Goal: Information Seeking & Learning: Learn about a topic

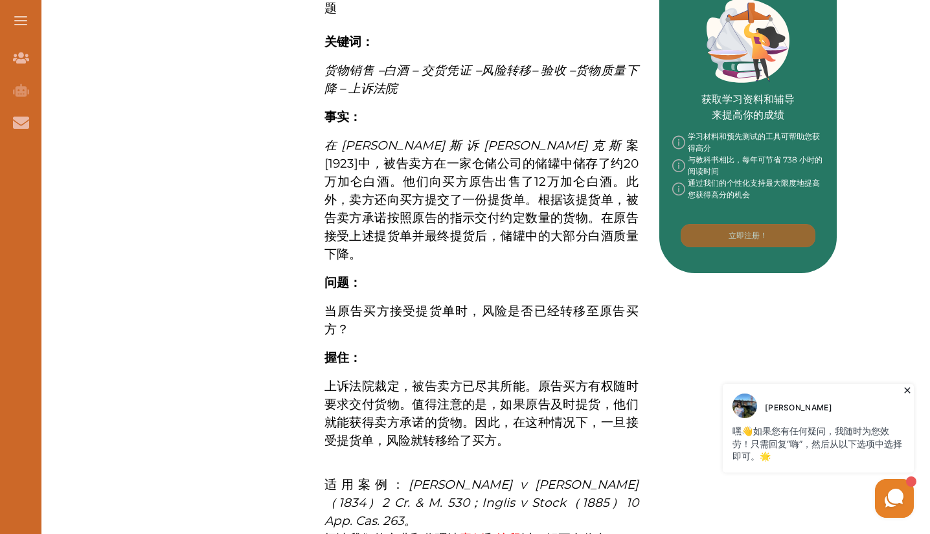
scroll to position [563, 0]
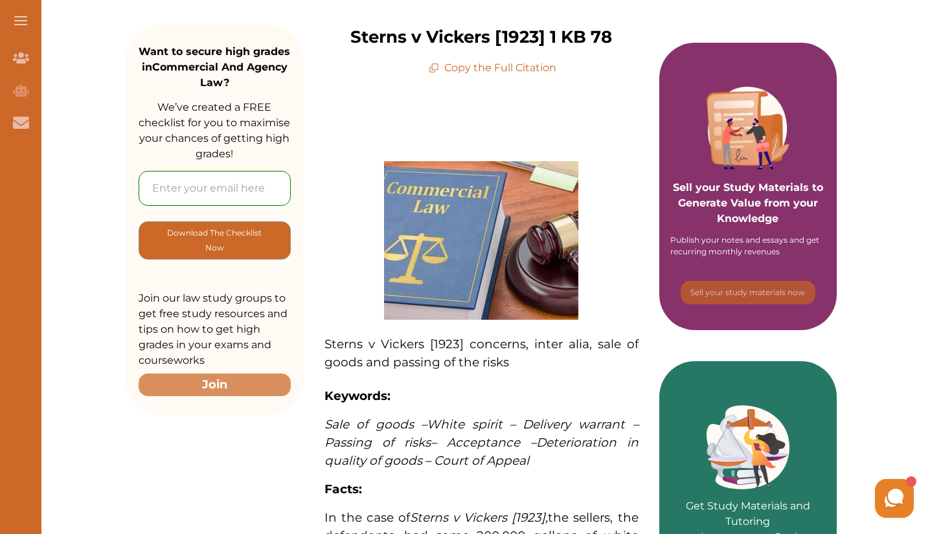
scroll to position [184, 0]
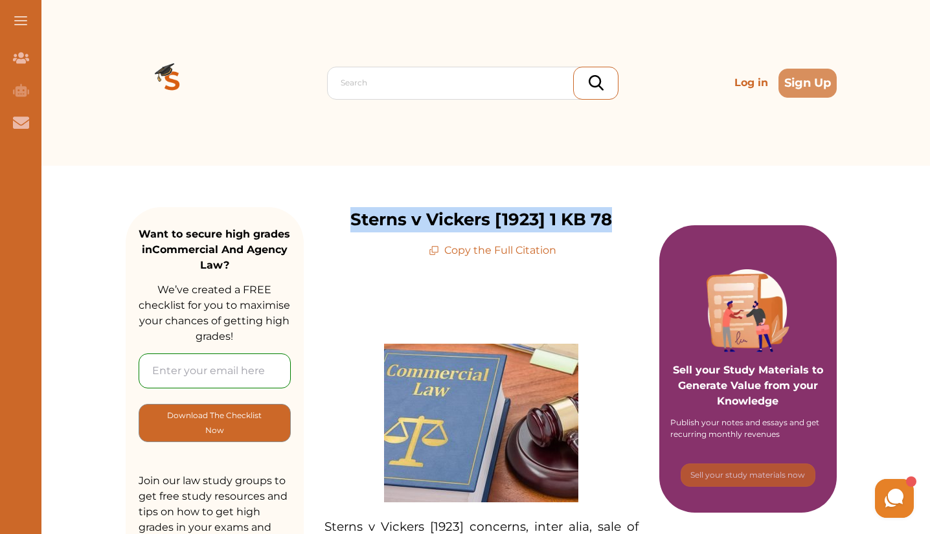
drag, startPoint x: 347, startPoint y: 222, endPoint x: 613, endPoint y: 213, distance: 266.4
click at [613, 213] on div "Sterns v Vickers [1923] 1 KB 78 Copy the Full Citation" at bounding box center [482, 232] width 356 height 51
copy p "Sterns v Vickers [1923] 1 KB 78"
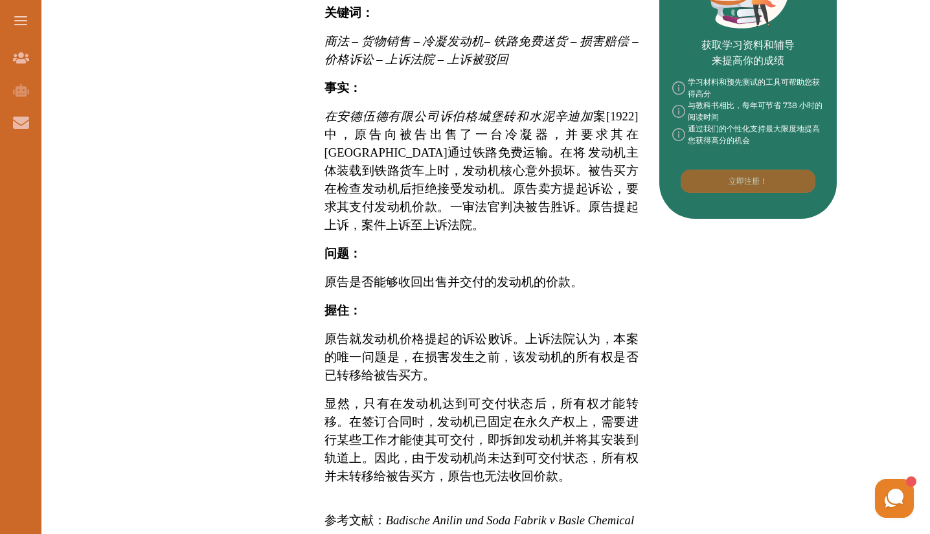
scroll to position [660, 0]
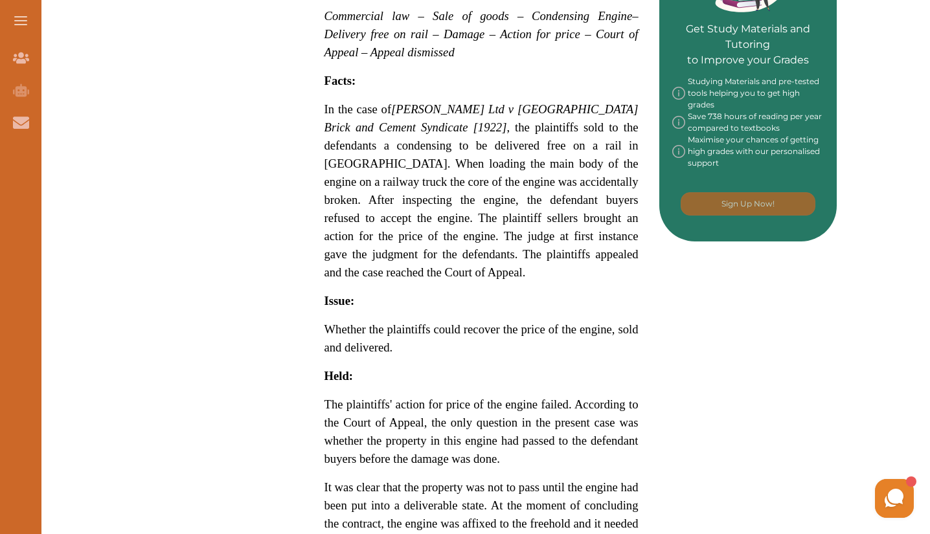
drag, startPoint x: 417, startPoint y: 356, endPoint x: 350, endPoint y: 146, distance: 219.8
click at [350, 146] on span "In the case of [PERSON_NAME] Ltd v [GEOGRAPHIC_DATA] Brick and Cement Syndicate…" at bounding box center [482, 191] width 314 height 174
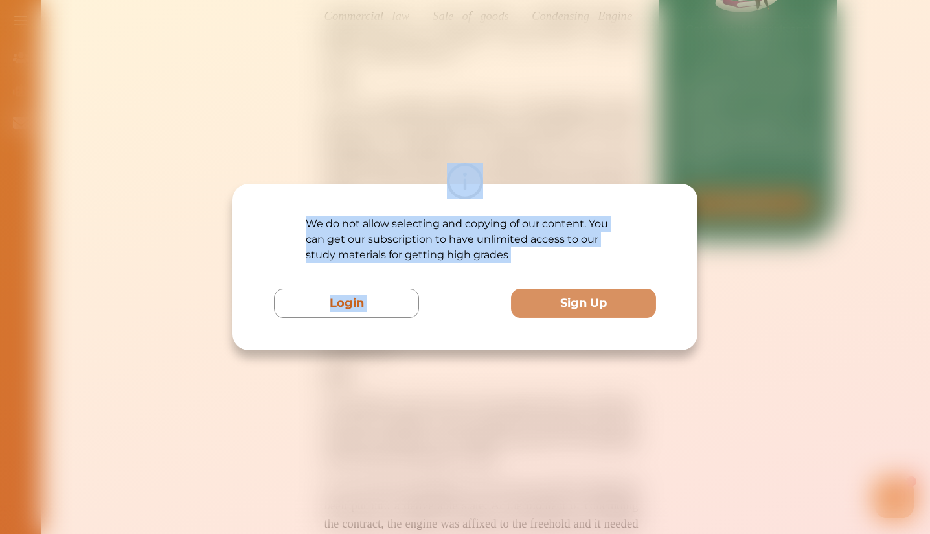
drag, startPoint x: 350, startPoint y: 146, endPoint x: 534, endPoint y: 335, distance: 263.4
click at [534, 335] on div "We do not allow selecting and copying of our content. You can get our subscript…" at bounding box center [465, 267] width 930 height 534
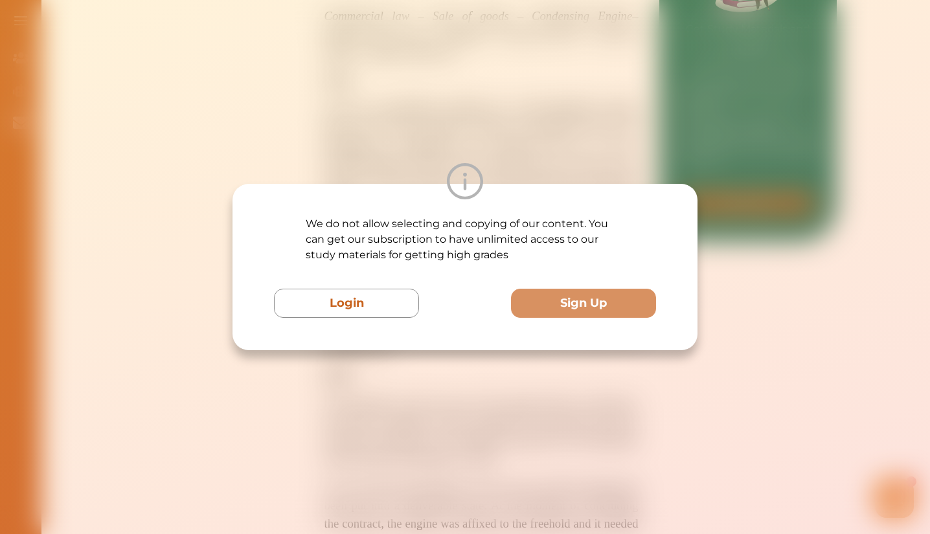
click at [505, 388] on div "We do not allow selecting and copying of our content. You can get our subscript…" at bounding box center [465, 267] width 930 height 534
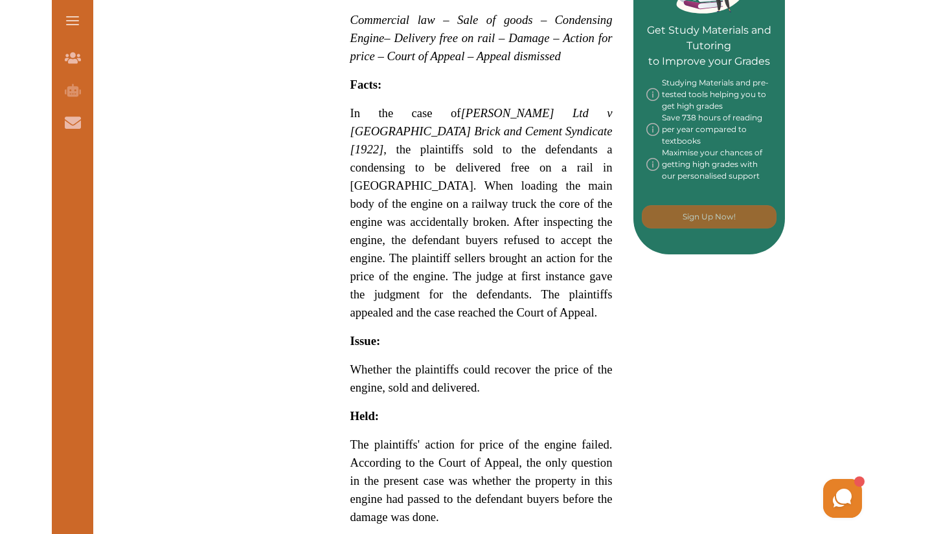
scroll to position [631, 0]
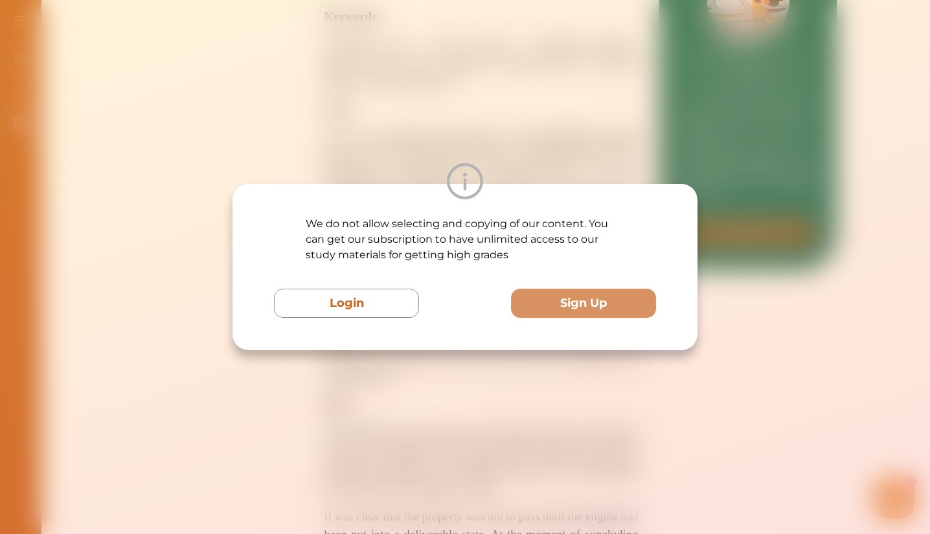
drag, startPoint x: 501, startPoint y: 183, endPoint x: 374, endPoint y: 126, distance: 139.2
click at [374, 126] on div "We do not allow selecting and copying of our content. You can get our subscript…" at bounding box center [465, 267] width 930 height 534
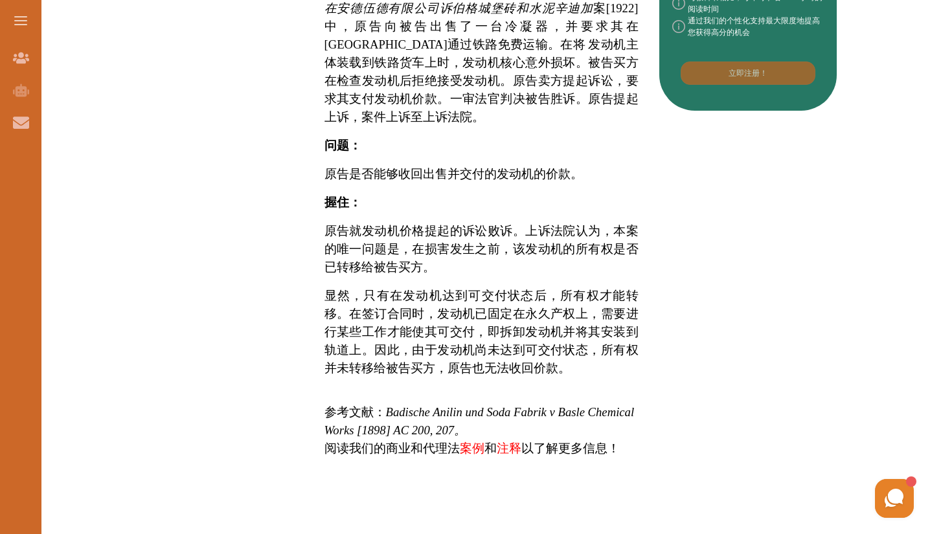
scroll to position [716, 0]
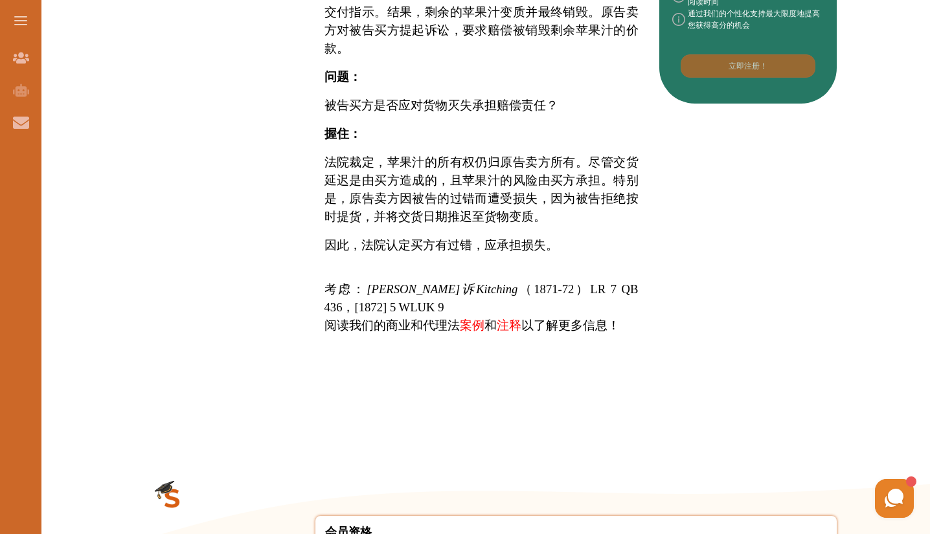
scroll to position [803, 0]
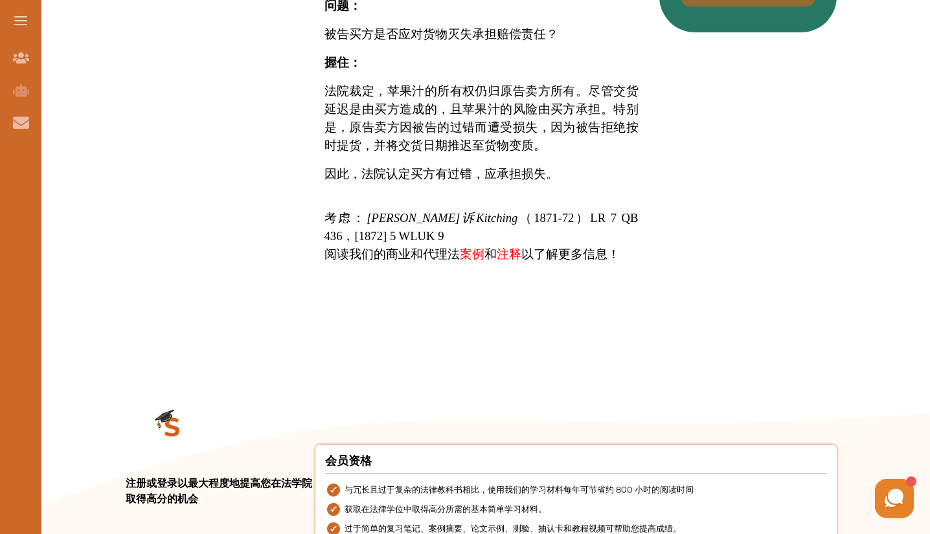
drag, startPoint x: 393, startPoint y: 262, endPoint x: 505, endPoint y: 274, distance: 112.7
click at [505, 245] on p "考虑： [PERSON_NAME]诉[PERSON_NAME] （1871-72）LR 7 QB 436，[1872] 5 WLUK 9" at bounding box center [482, 227] width 314 height 36
click at [570, 51] on div "我们不允许选择和复制我们的内容。您可以订阅我们的课程，无限访问我们的学习资料，以获得高分。 登录 报名" at bounding box center [465, 267] width 930 height 534
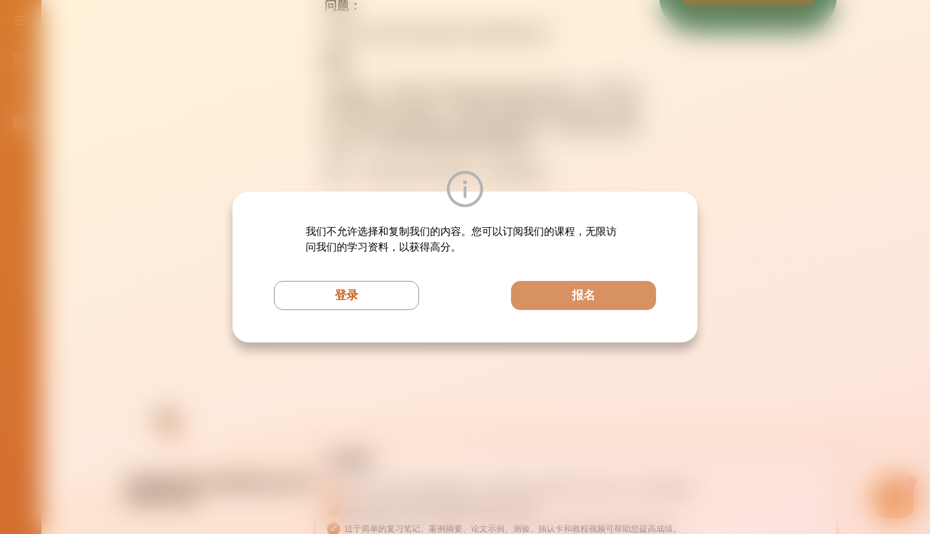
click at [570, 51] on div "我们不允许选择和复制我们的内容。您可以订阅我们的课程，无限访问我们的学习资料，以获得高分。 登录 报名" at bounding box center [465, 267] width 930 height 534
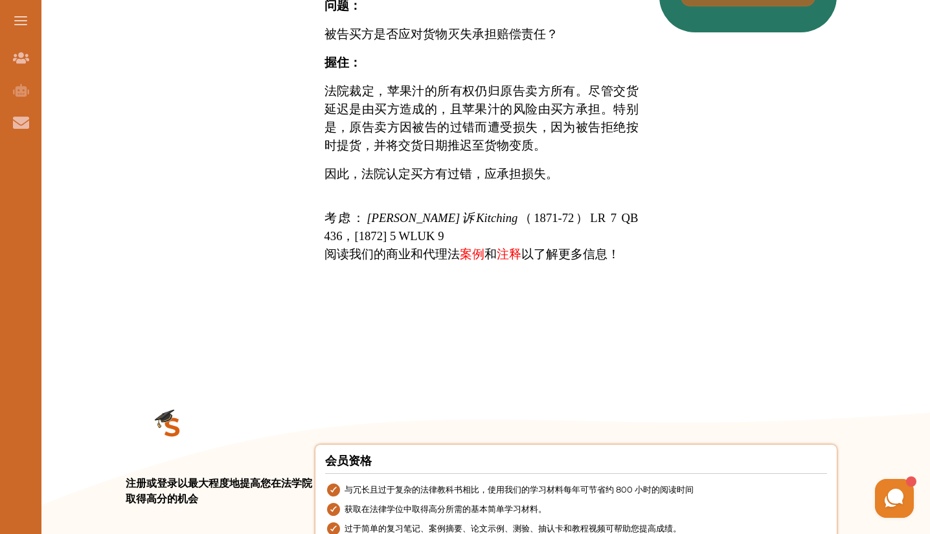
click at [485, 261] on font "案例" at bounding box center [472, 254] width 25 height 14
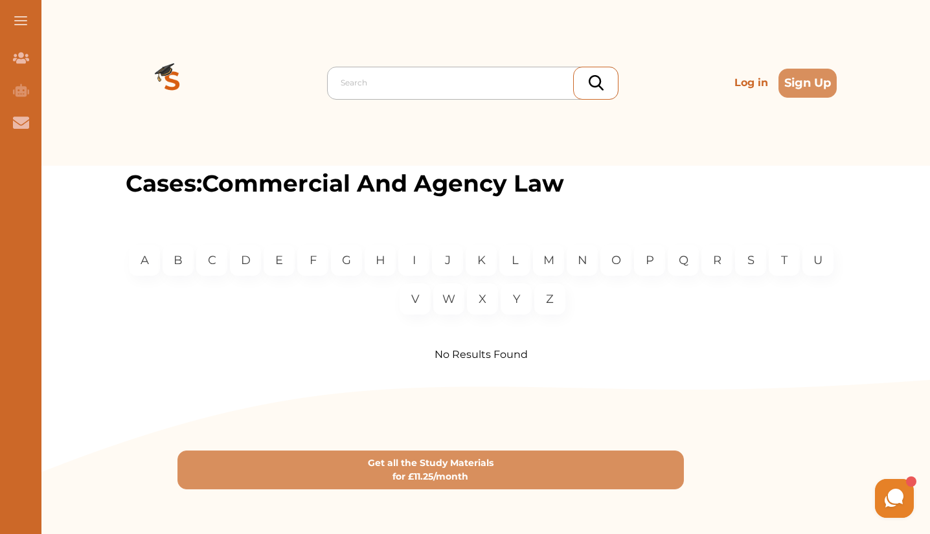
click at [477, 81] on div at bounding box center [476, 83] width 271 height 18
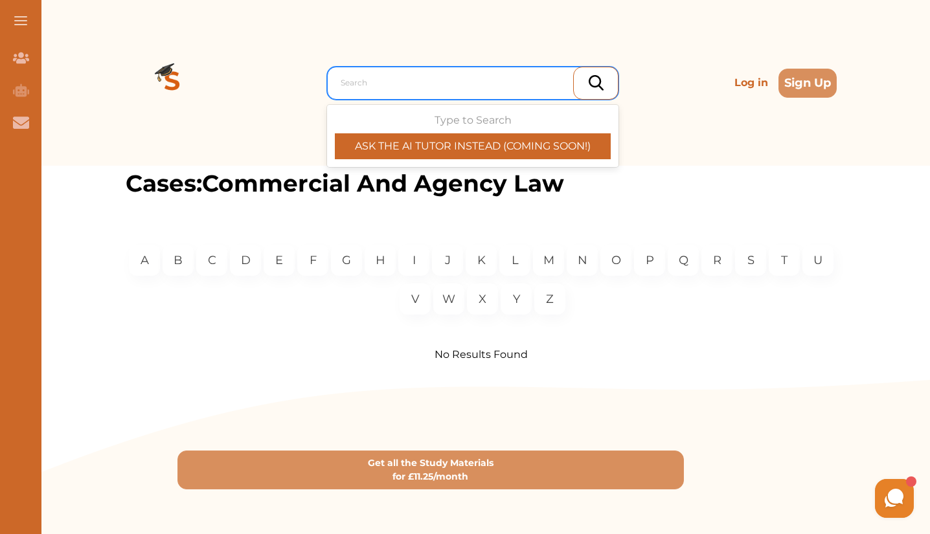
paste input "Section 2 - Specific goods"
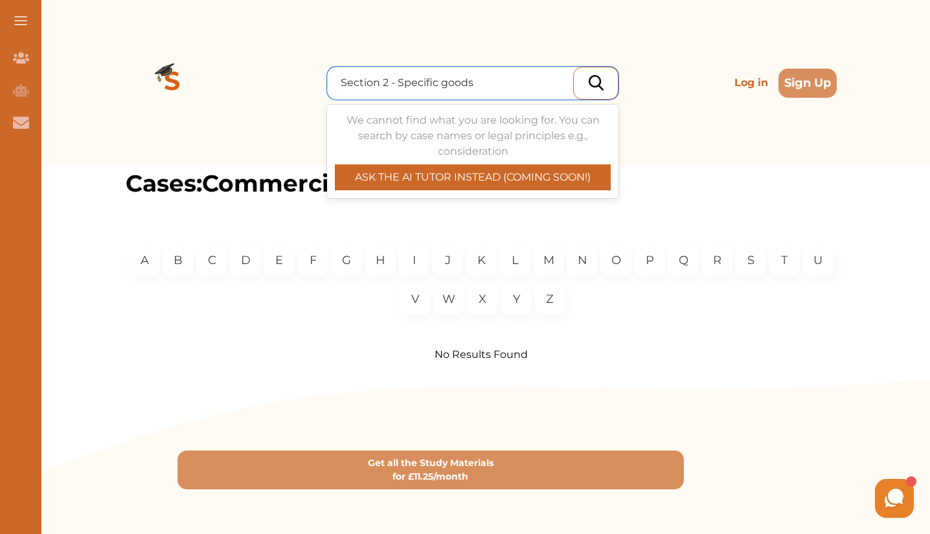
type input "Section 2 - Specific goods"
click at [589, 87] on img at bounding box center [596, 83] width 15 height 16
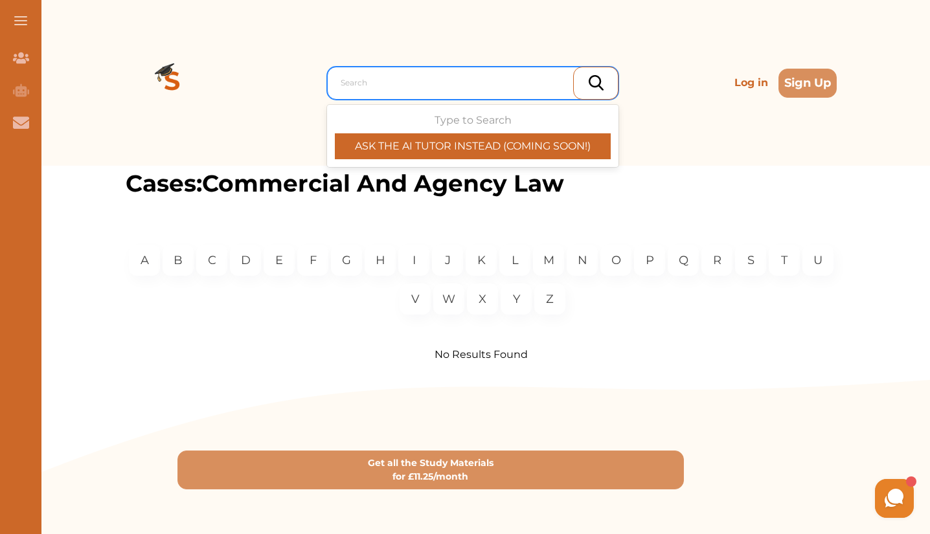
click at [402, 82] on div at bounding box center [476, 83] width 271 height 18
paste input "Martinean v. Kitching"
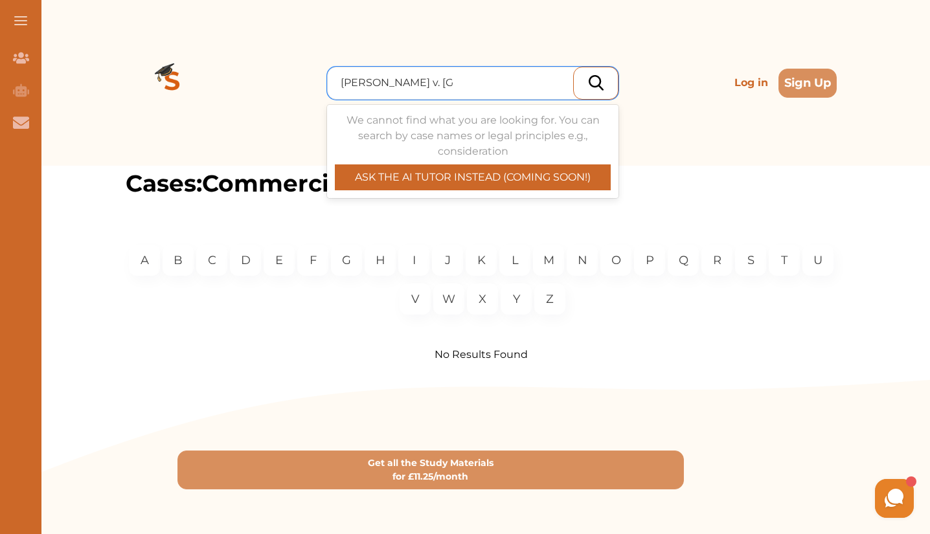
click at [411, 190] on div "We cannot find what you are looking for. You can search by case names or legal …" at bounding box center [472, 152] width 291 height 88
click at [417, 180] on p "ASK THE AI TUTOR INSTEAD (COMING SOON!)" at bounding box center [473, 178] width 276 height 16
type input "Martinean"
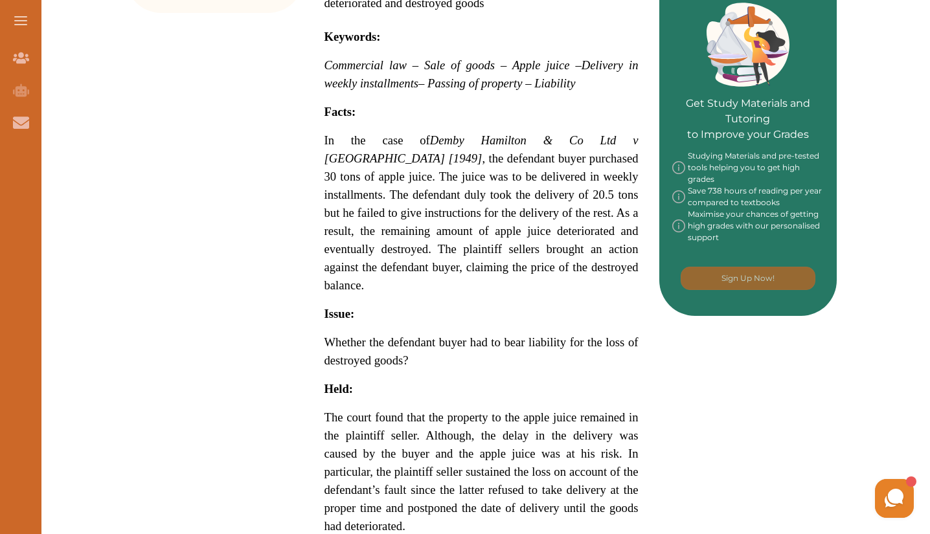
scroll to position [622, 0]
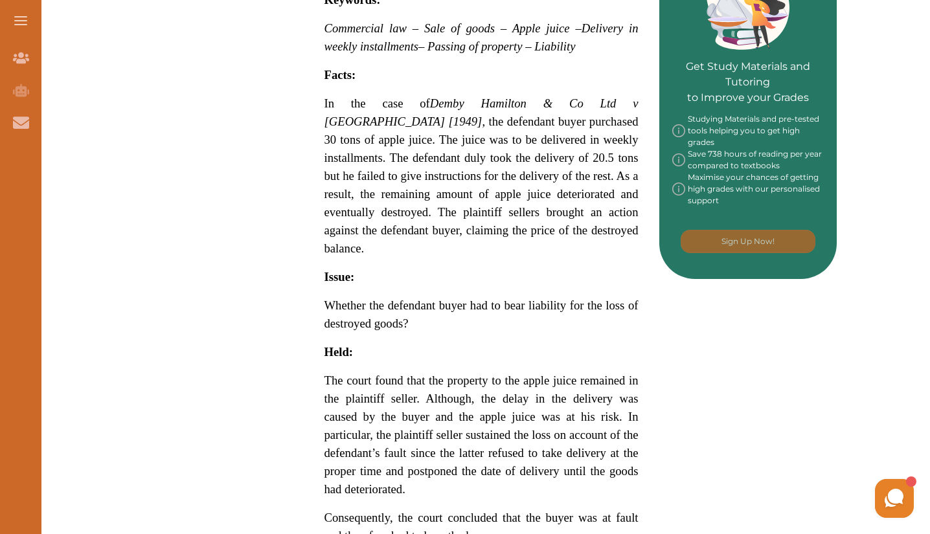
drag, startPoint x: 345, startPoint y: 148, endPoint x: 348, endPoint y: 143, distance: 6.7
click at [348, 143] on div "Demby Hamilton & Co Ltd v [GEOGRAPHIC_DATA] [1949] concerns the refusal to take…" at bounding box center [482, 160] width 356 height 998
drag, startPoint x: 348, startPoint y: 143, endPoint x: 398, endPoint y: 377, distance: 239.6
click at [398, 377] on div "Demby Hamilton & Co Ltd v [GEOGRAPHIC_DATA] [1949] concerns the refusal to take…" at bounding box center [482, 160] width 356 height 998
click at [413, 356] on div "We do not allow selecting and copying of our content. You can get our subscript…" at bounding box center [465, 267] width 930 height 534
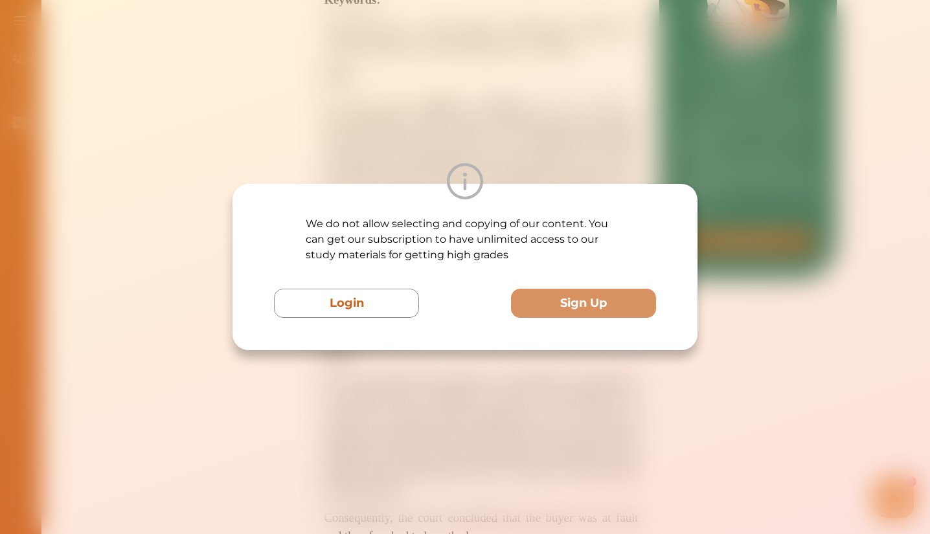
drag, startPoint x: 413, startPoint y: 356, endPoint x: 395, endPoint y: 398, distance: 45.8
click at [395, 398] on div "We do not allow selecting and copying of our content. You can get our subscript…" at bounding box center [465, 267] width 930 height 534
click at [426, 349] on div "We do not allow selecting and copying of our content. You can get our subscript…" at bounding box center [465, 267] width 465 height 166
click at [426, 361] on div "We do not allow selecting and copying of our content. You can get our subscript…" at bounding box center [465, 267] width 930 height 534
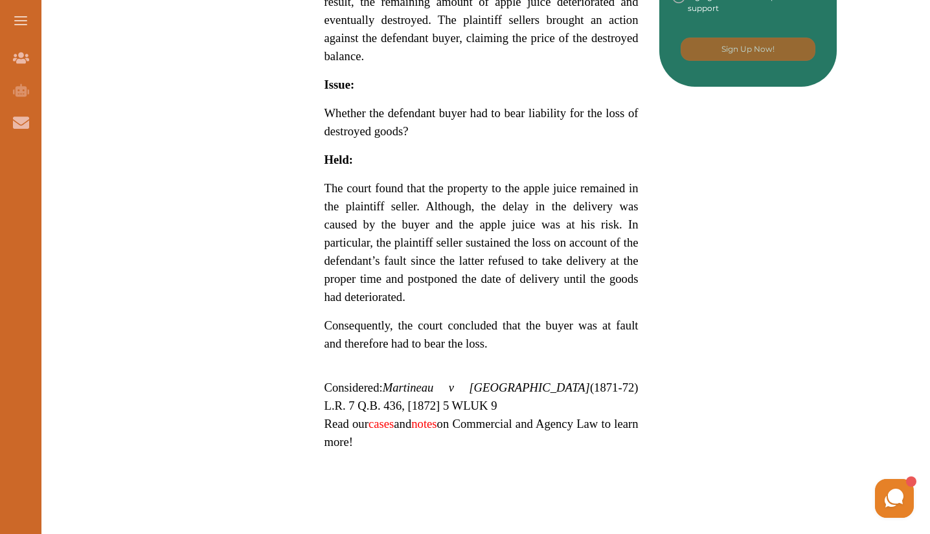
scroll to position [816, 0]
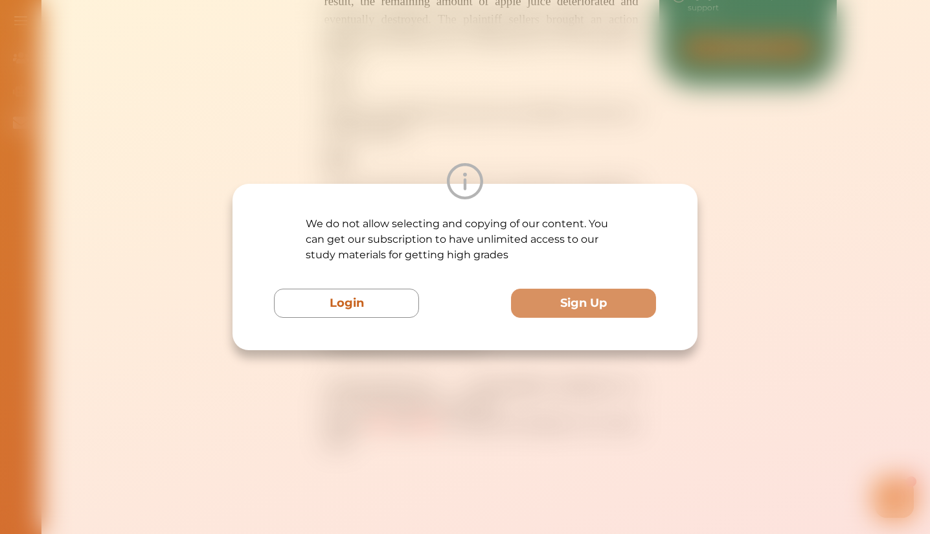
drag, startPoint x: 520, startPoint y: 188, endPoint x: 437, endPoint y: 151, distance: 91.6
click at [437, 151] on div "We do not allow selecting and copying of our content. You can get our subscript…" at bounding box center [465, 267] width 930 height 534
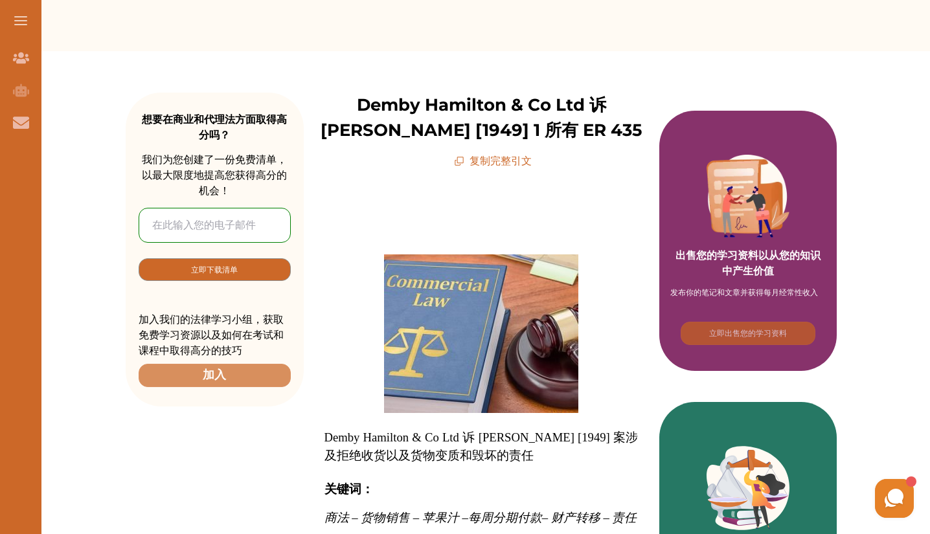
scroll to position [0, 0]
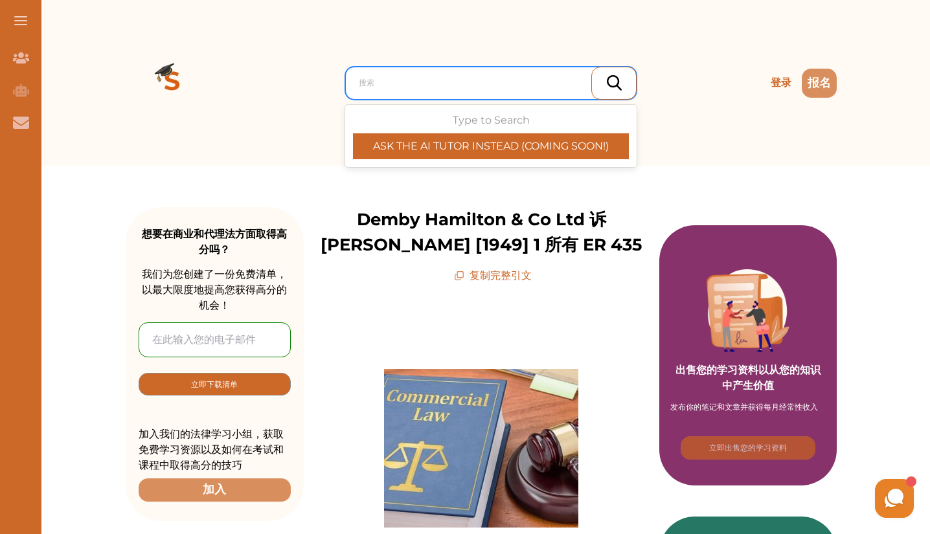
click at [478, 90] on div at bounding box center [494, 83] width 271 height 18
paste input "Sterns v Vickers"
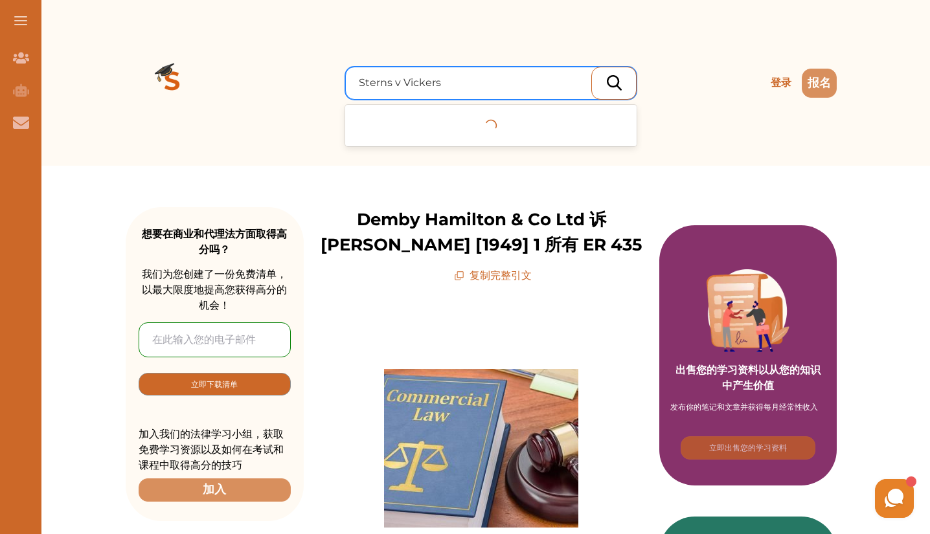
type input "Sterns v Vickers"
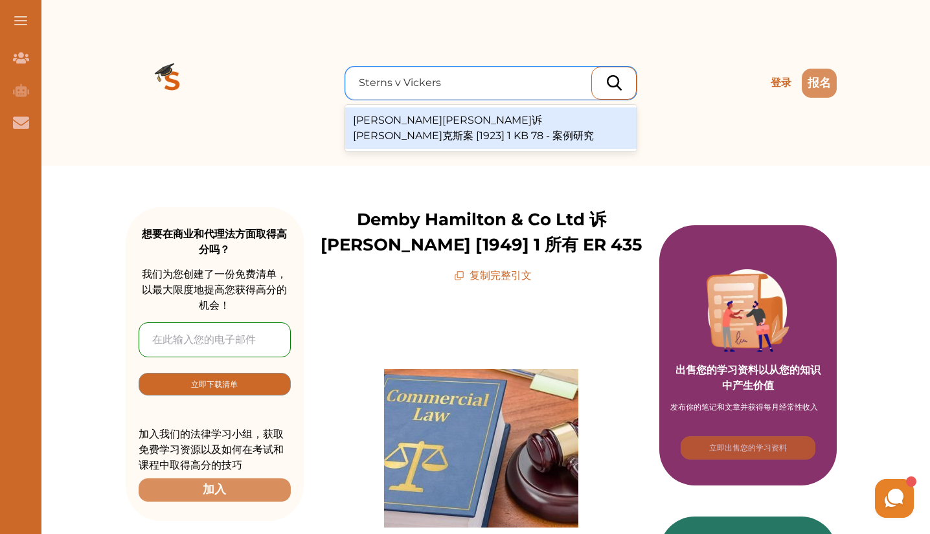
click at [468, 118] on font "斯特恩斯诉维克斯案 [1923] 1 KB 78 - 案例研究" at bounding box center [473, 128] width 241 height 28
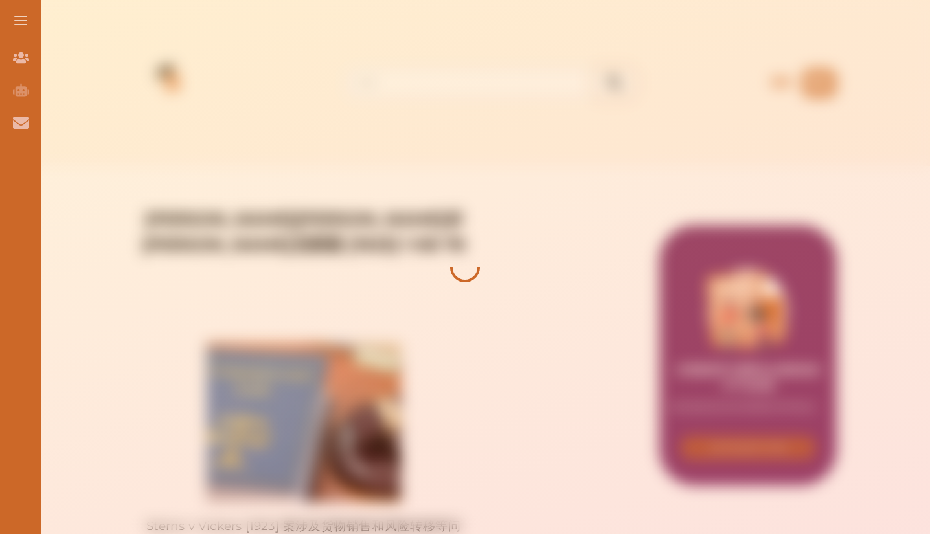
click at [709, 113] on div at bounding box center [465, 267] width 930 height 534
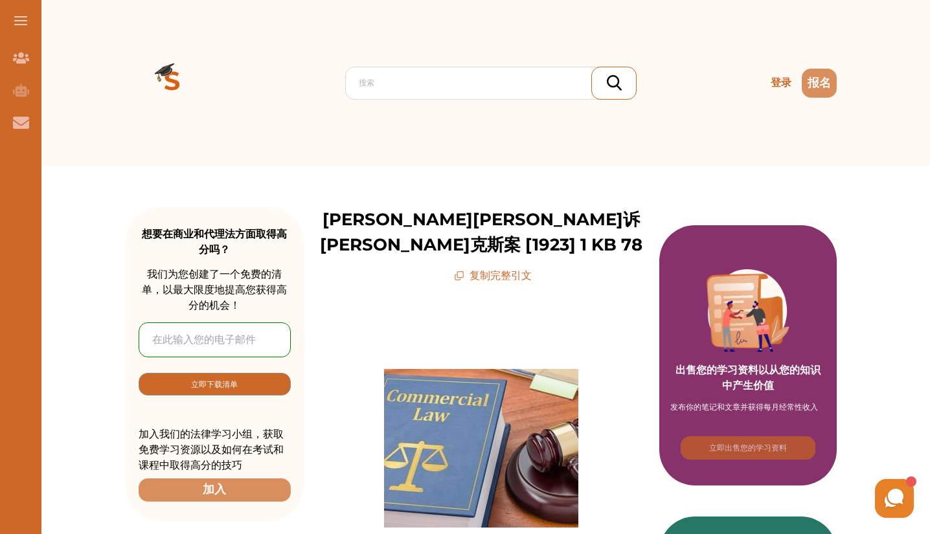
click at [763, 98] on div "登录" at bounding box center [780, 83] width 34 height 36
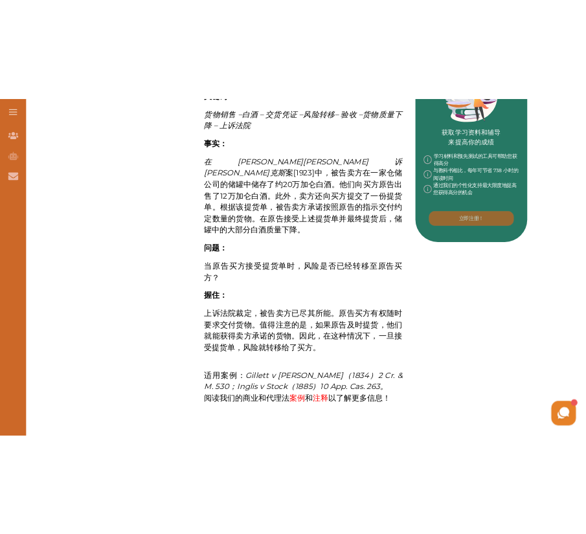
scroll to position [673, 0]
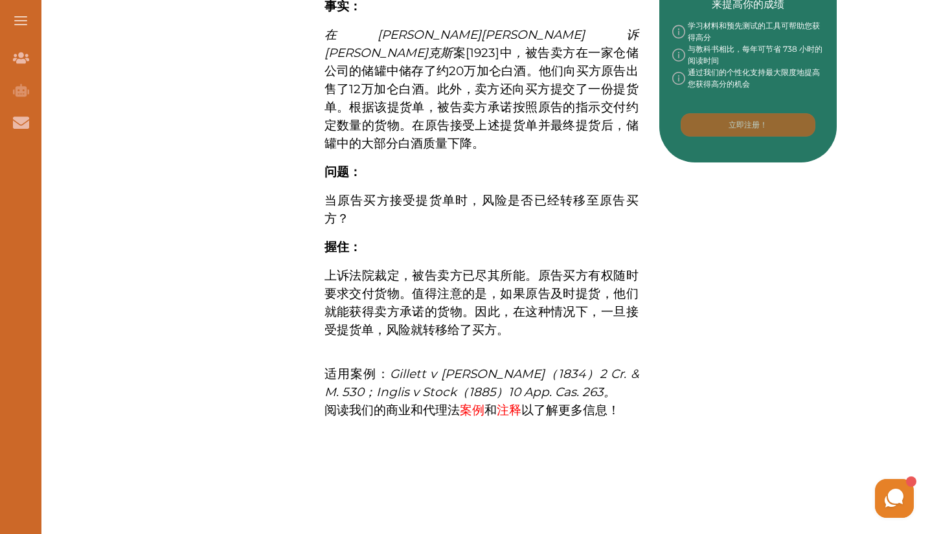
drag, startPoint x: 428, startPoint y: 364, endPoint x: 501, endPoint y: 363, distance: 73.2
click at [501, 367] on font "Gillett v [PERSON_NAME]（1834）2 Cr. & M. 530；Inglis v Stock（1885）10 App. Cas. 26…" at bounding box center [482, 383] width 314 height 33
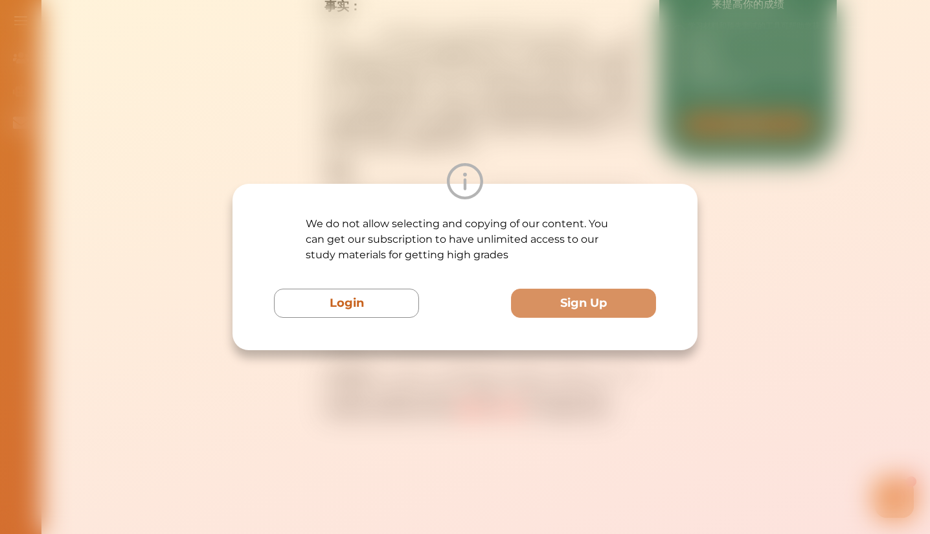
click at [501, 363] on div "We do not allow selecting and copying of our content. You can get our subscript…" at bounding box center [465, 267] width 930 height 534
